Goal: Information Seeking & Learning: Learn about a topic

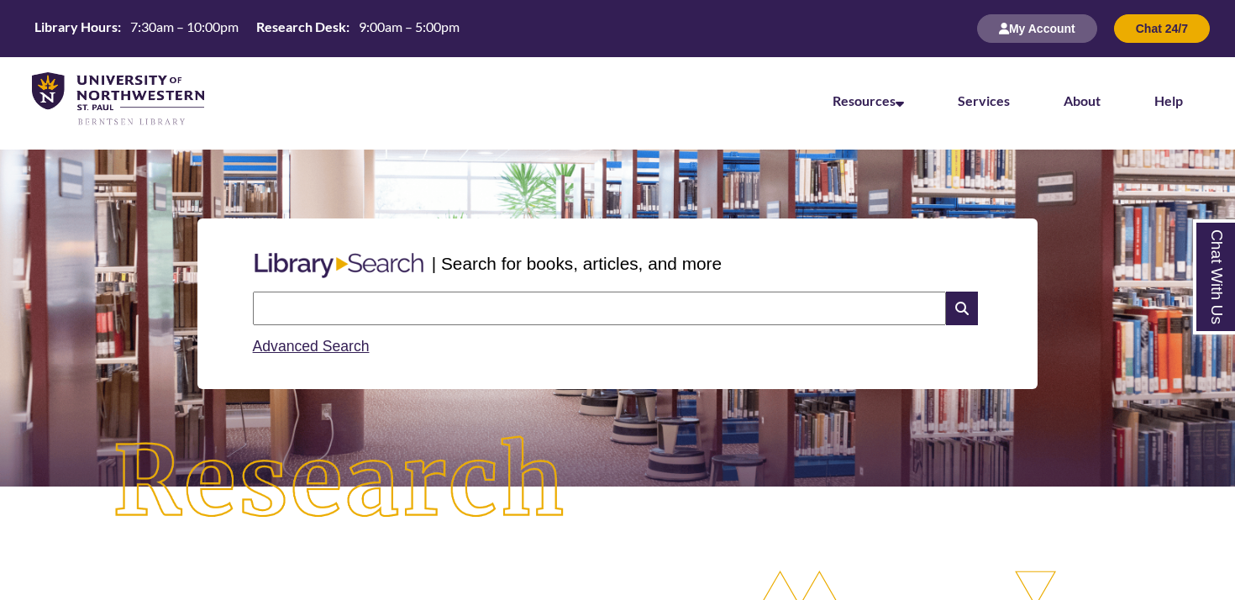
click at [438, 306] on input "text" at bounding box center [599, 308] width 693 height 34
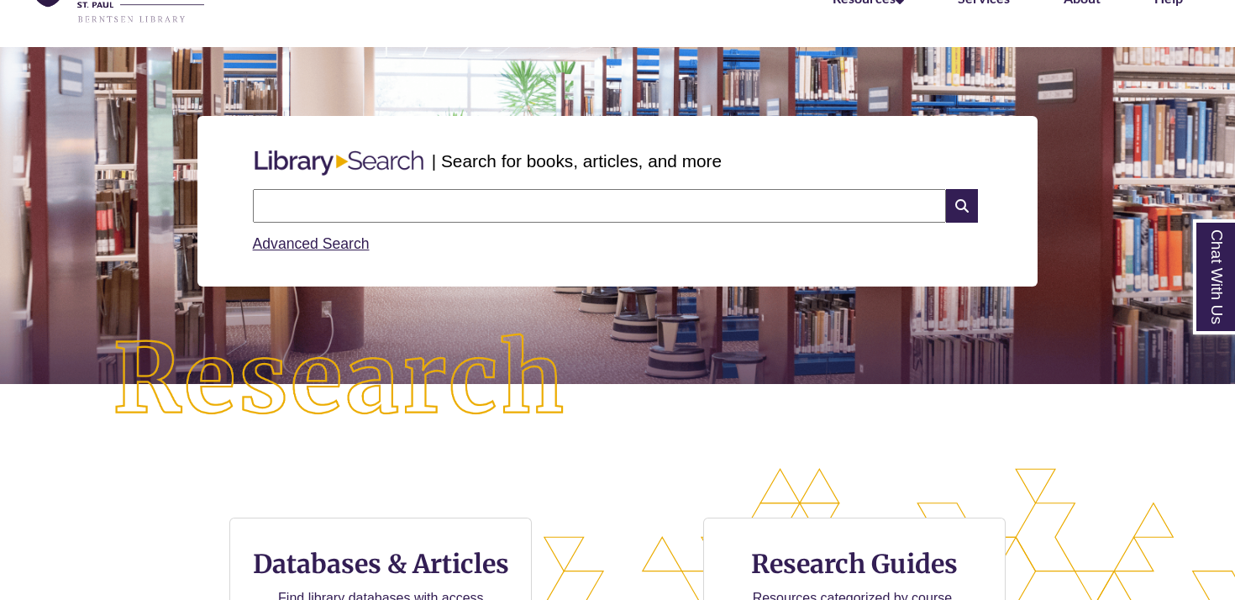
scroll to position [116, 0]
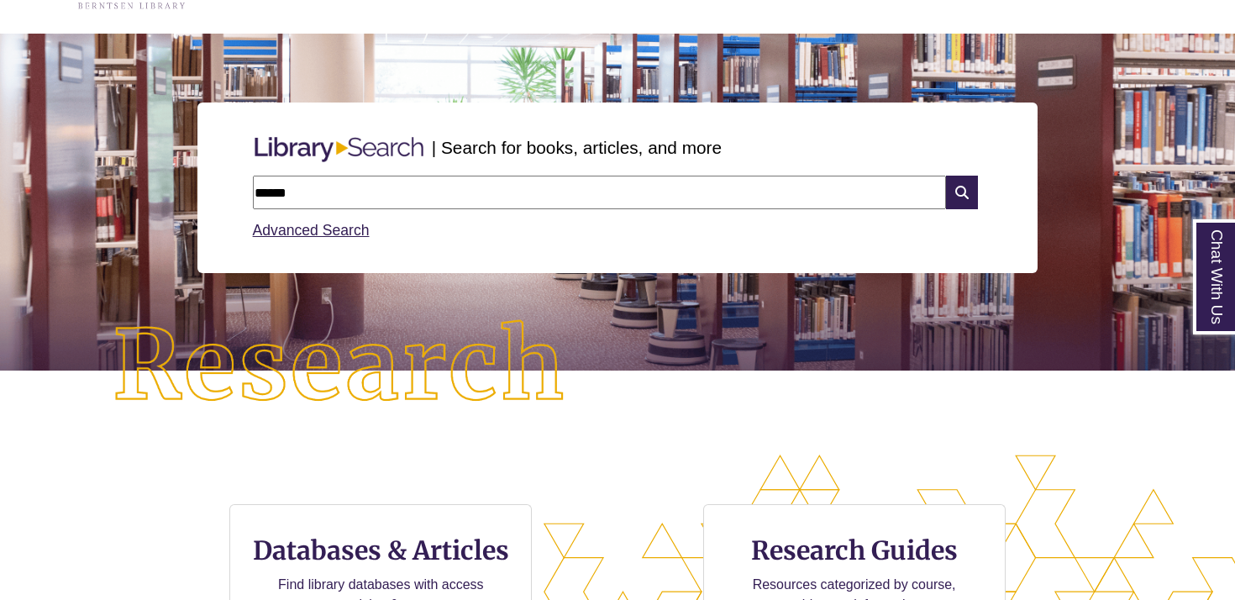
type input "******"
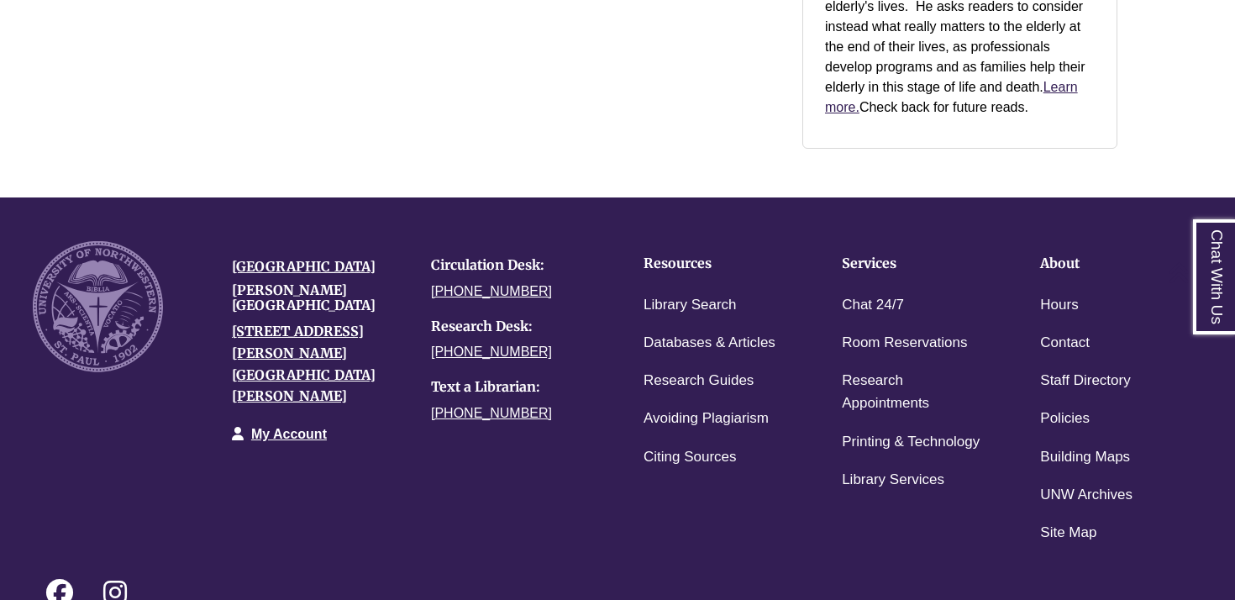
scroll to position [2526, 0]
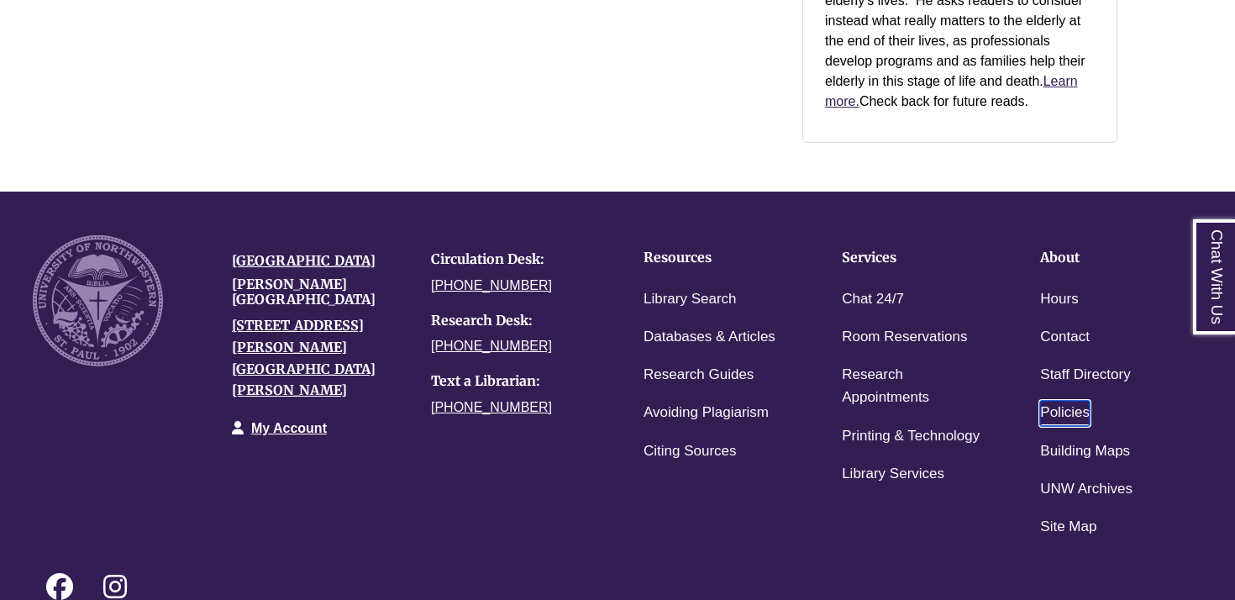
click at [1055, 406] on link "Policies" at bounding box center [1065, 413] width 50 height 24
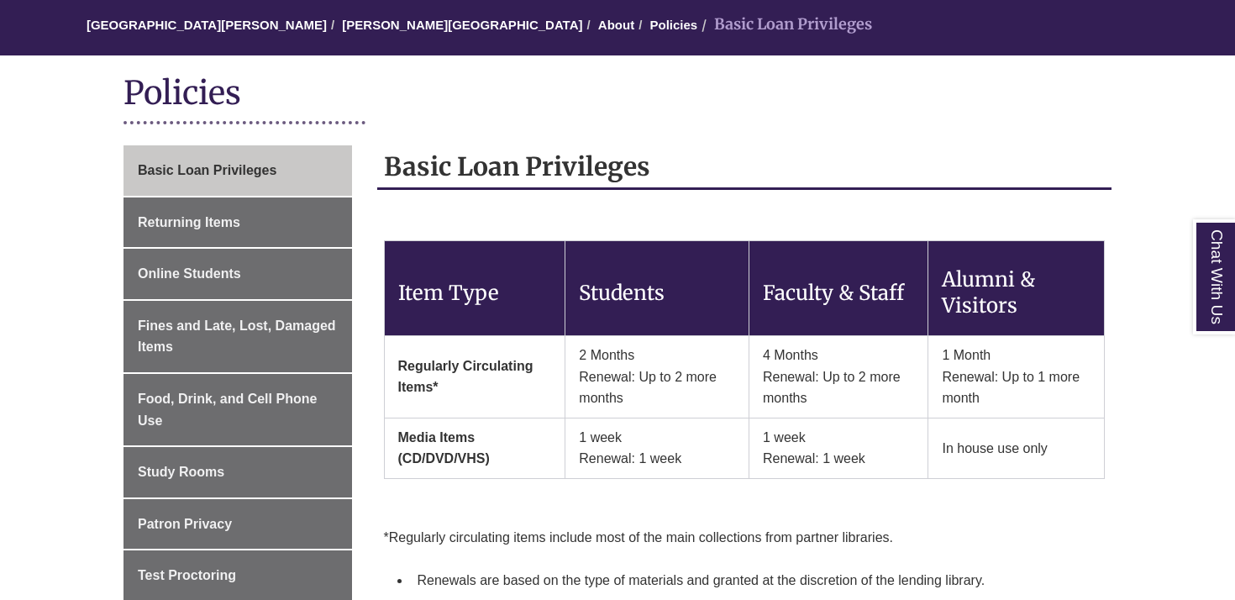
scroll to position [156, 0]
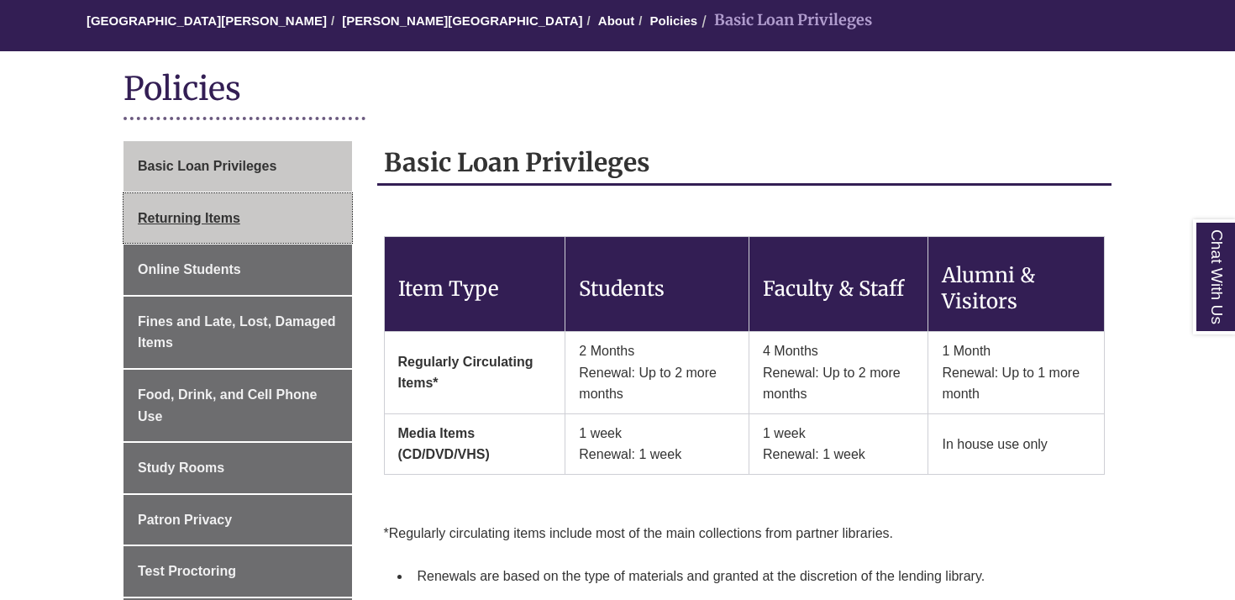
click at [268, 225] on link "Returning Items" at bounding box center [237, 218] width 228 height 50
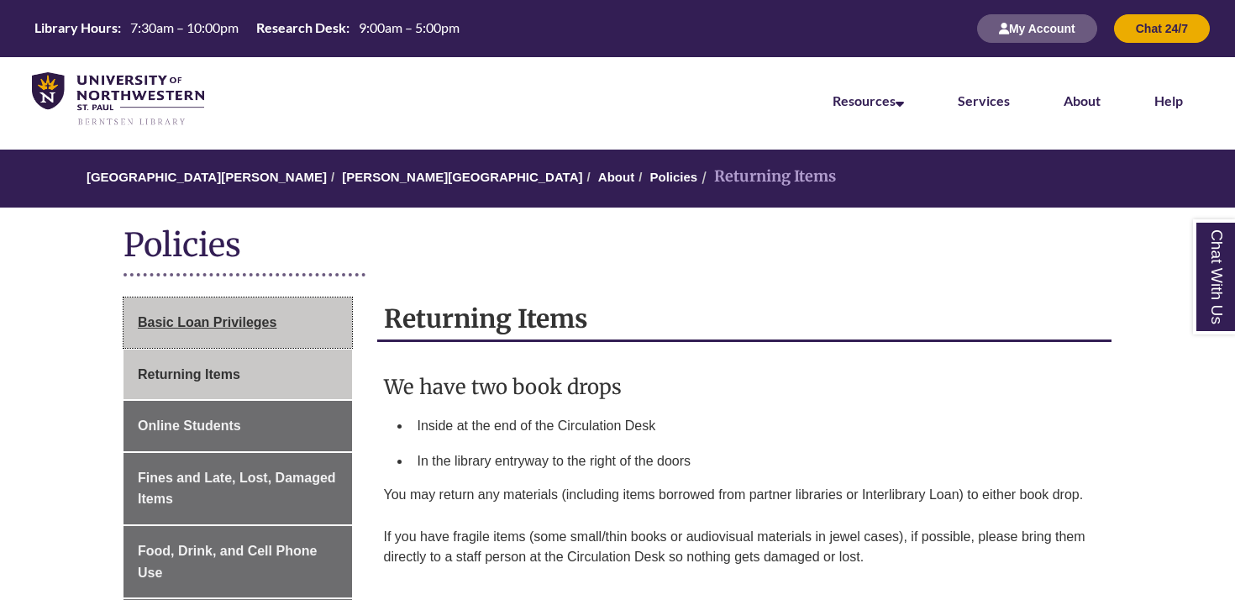
click at [230, 312] on link "Basic Loan Privileges" at bounding box center [237, 322] width 228 height 50
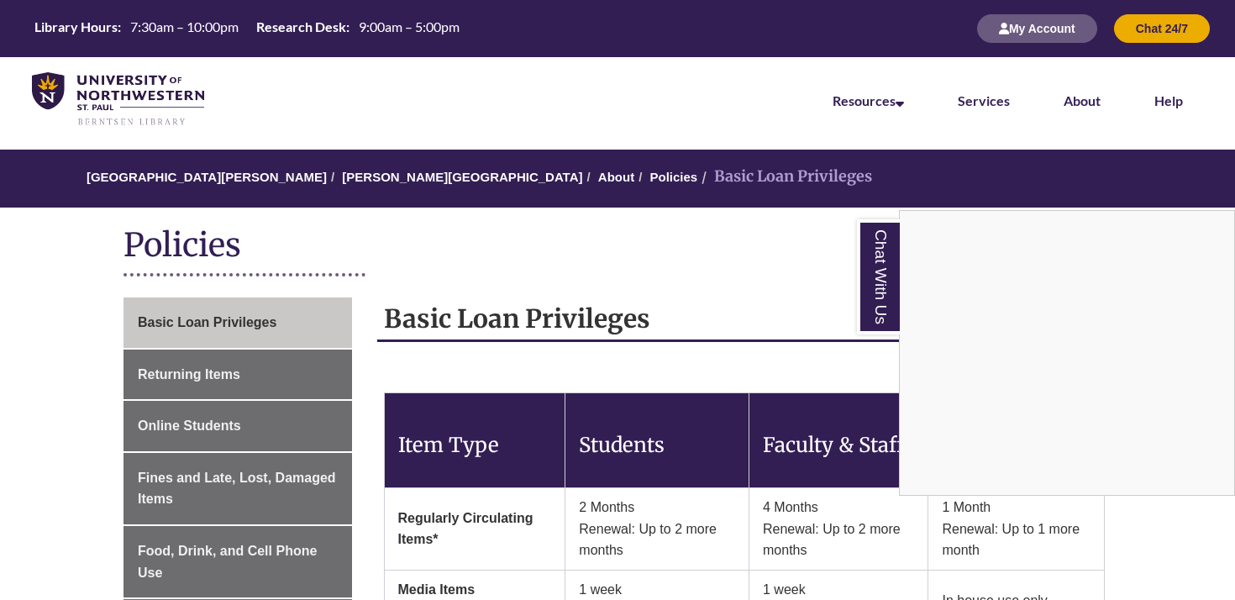
click at [793, 273] on div "Chat With Us" at bounding box center [617, 300] width 1235 height 600
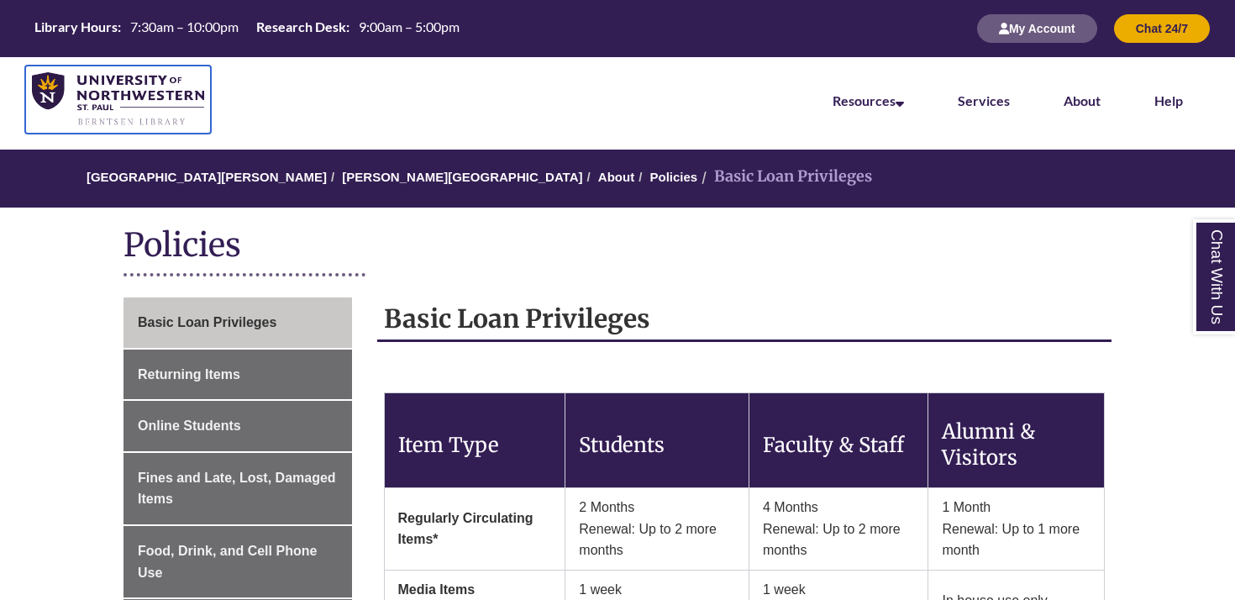
click at [175, 104] on img at bounding box center [118, 99] width 172 height 55
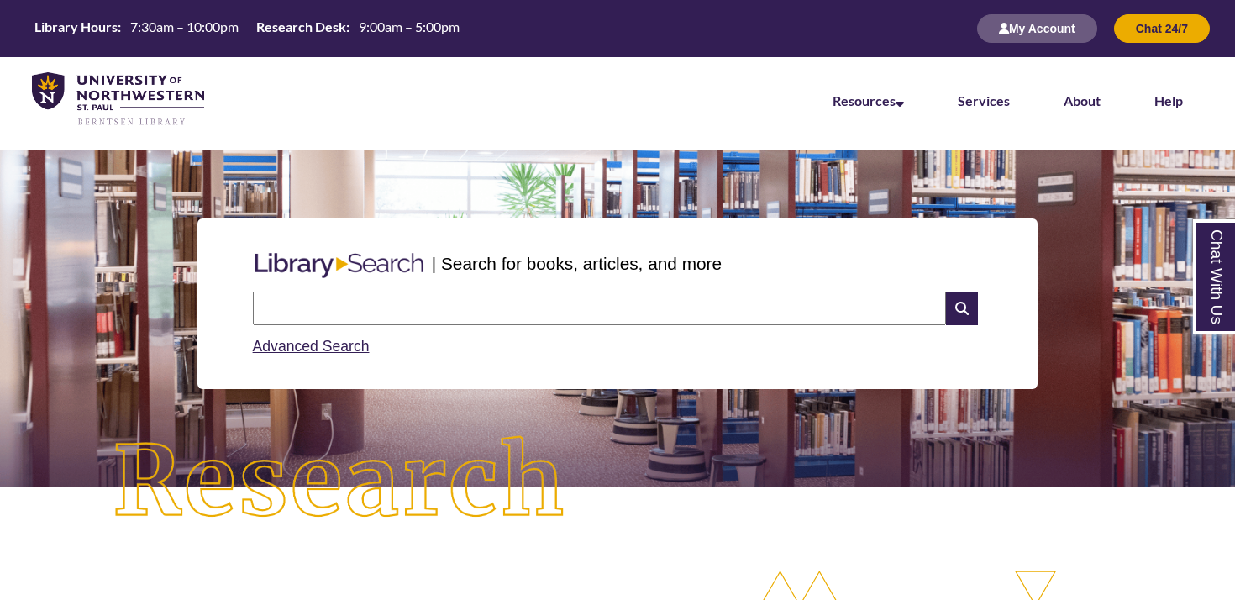
click at [538, 320] on input "text" at bounding box center [599, 308] width 693 height 34
type input "**********"
